Goal: Navigation & Orientation: Find specific page/section

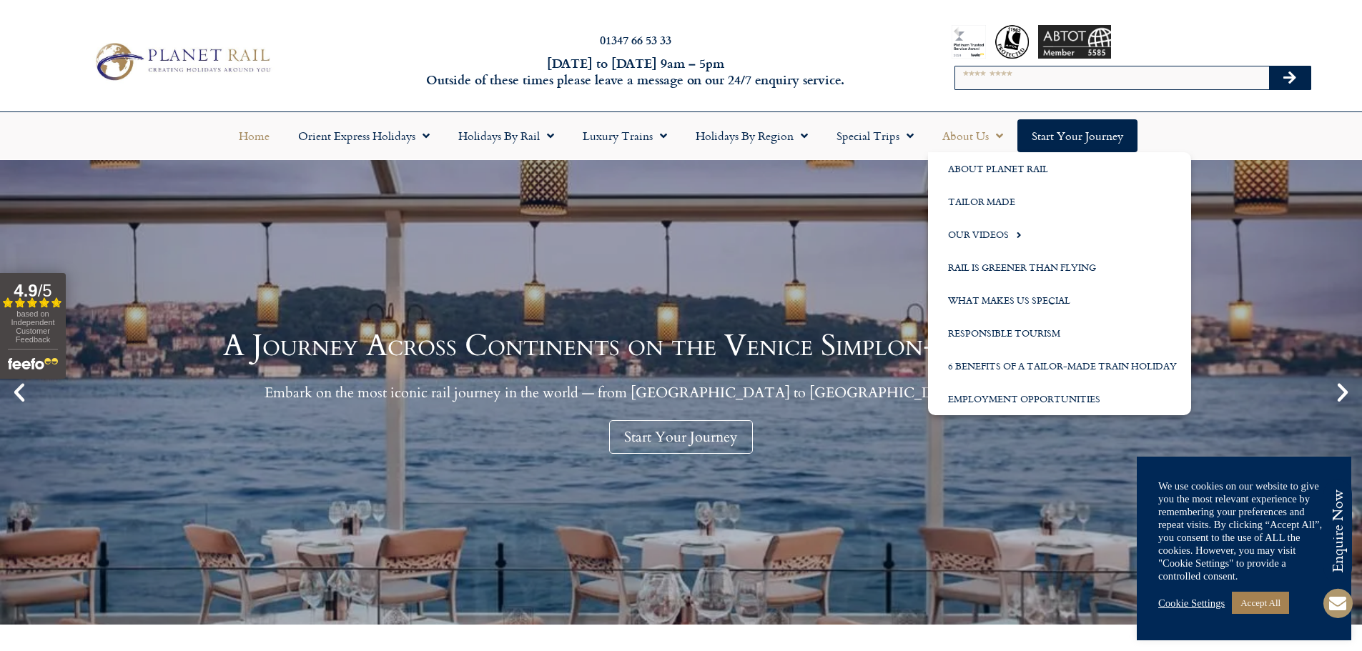
click at [998, 133] on span "Menu" at bounding box center [995, 136] width 14 height 26
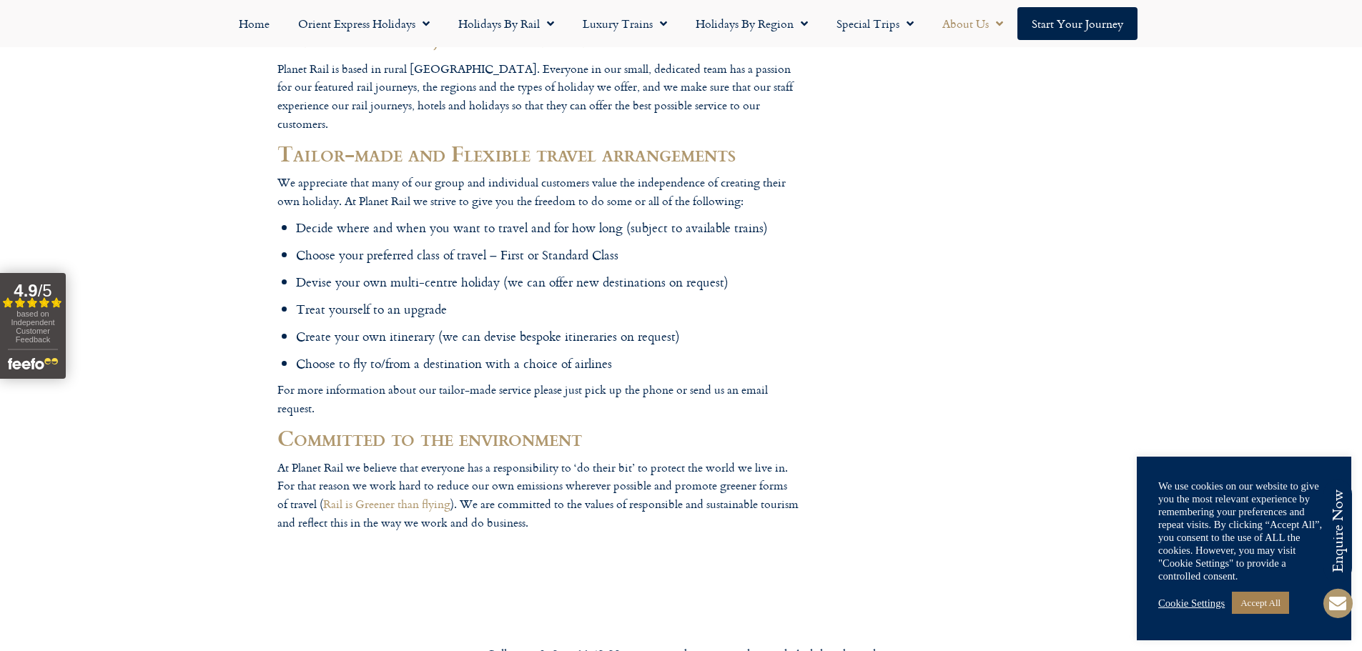
scroll to position [786, 0]
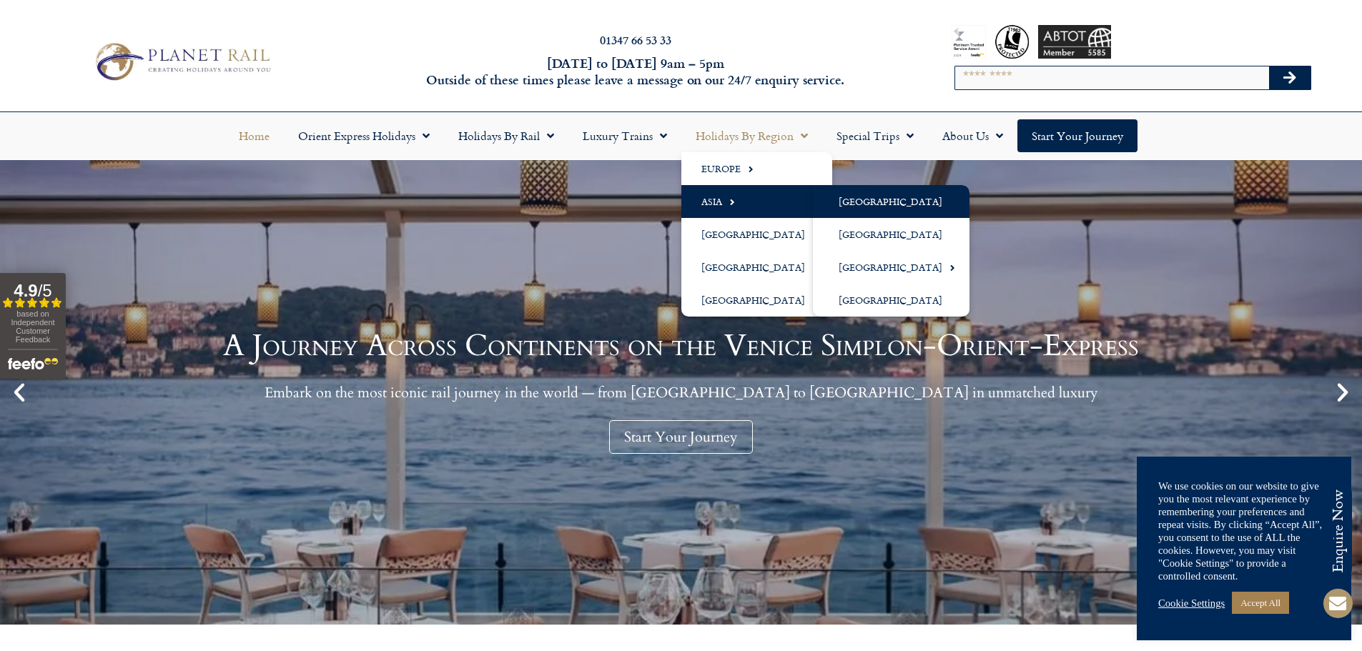
click at [863, 197] on link "[GEOGRAPHIC_DATA]" at bounding box center [891, 201] width 157 height 33
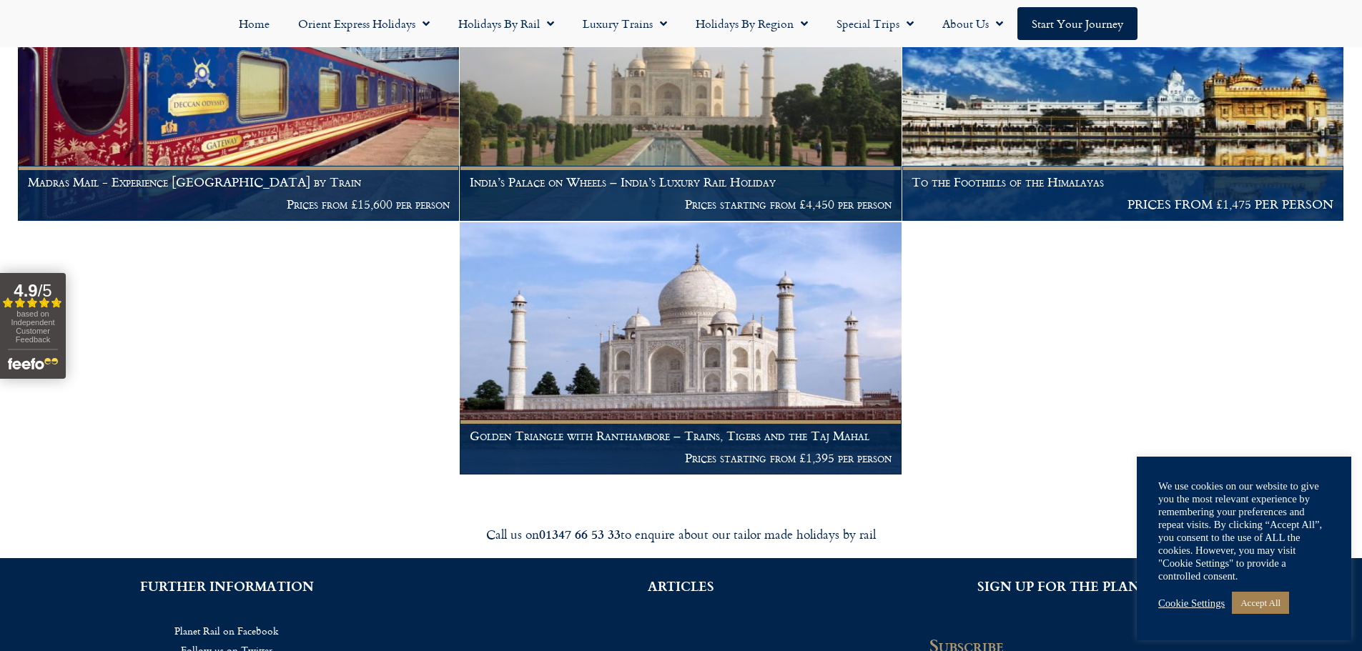
scroll to position [500, 0]
